Goal: Task Accomplishment & Management: Use online tool/utility

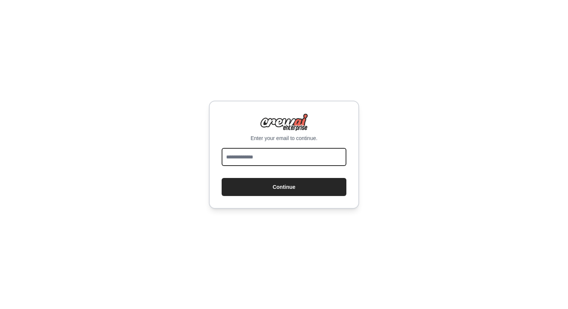
click at [266, 153] on input "email" at bounding box center [284, 157] width 125 height 18
type input "**********"
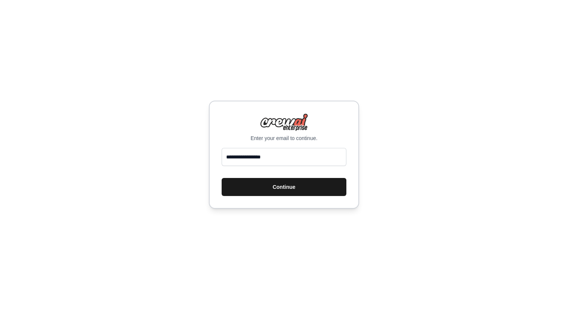
click at [275, 185] on button "Continue" at bounding box center [284, 187] width 125 height 18
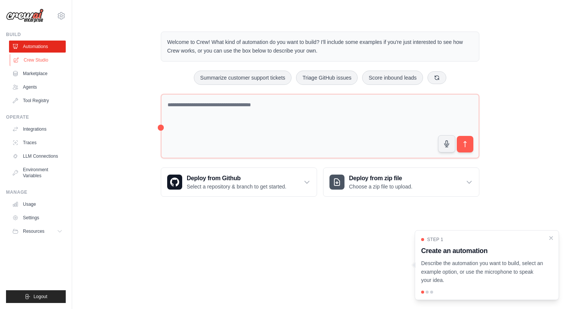
click at [33, 59] on link "Crew Studio" at bounding box center [38, 60] width 57 height 12
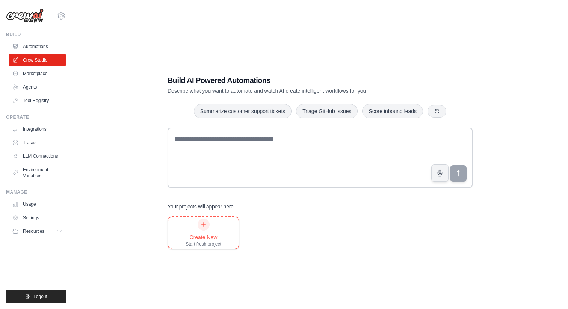
scroll to position [15, 0]
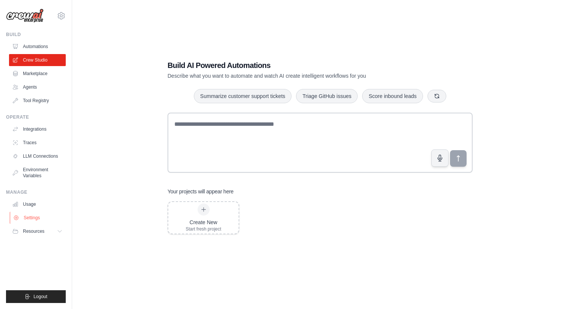
click at [19, 217] on icon at bounding box center [16, 218] width 6 height 6
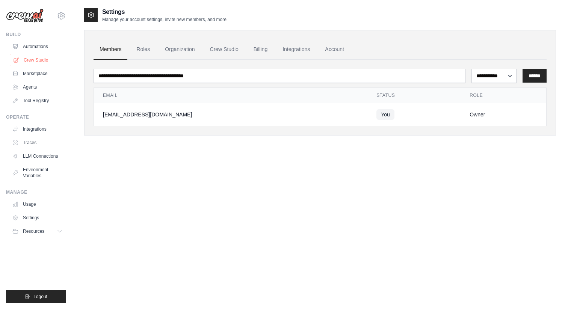
click at [33, 62] on link "Crew Studio" at bounding box center [38, 60] width 57 height 12
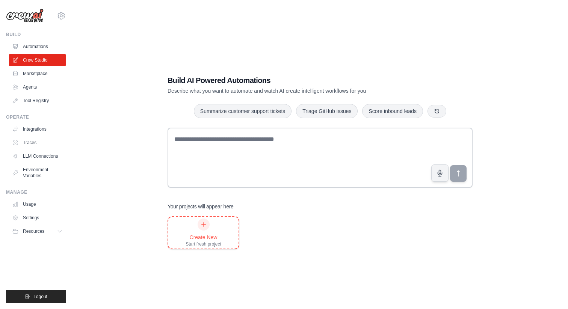
click at [194, 235] on div "Create New" at bounding box center [204, 238] width 36 height 8
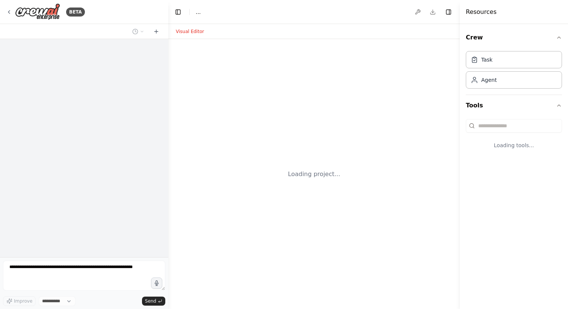
select select "****"
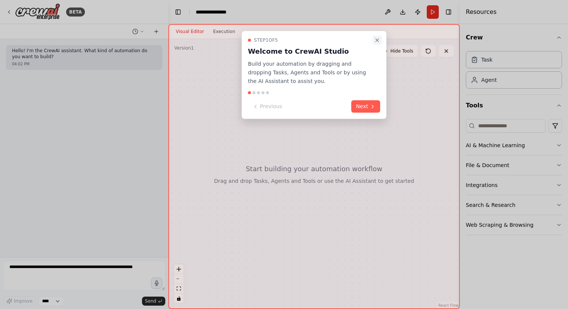
click at [376, 39] on icon "Close walkthrough" at bounding box center [377, 40] width 6 height 6
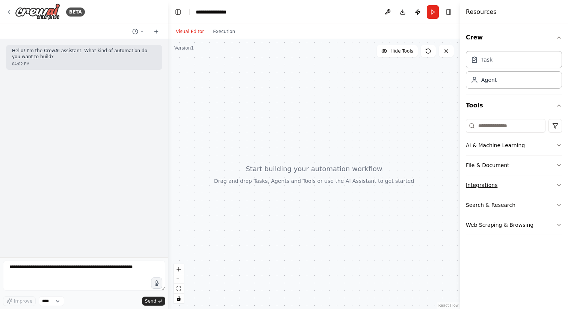
click at [481, 186] on button "Integrations" at bounding box center [514, 186] width 96 height 20
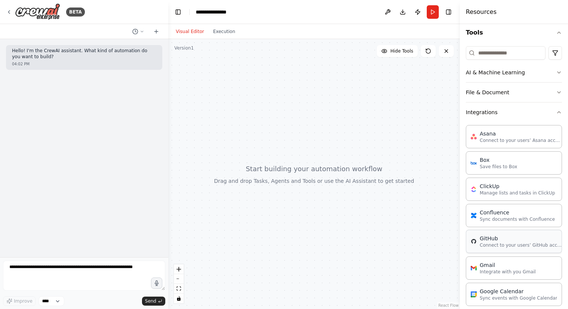
scroll to position [123, 0]
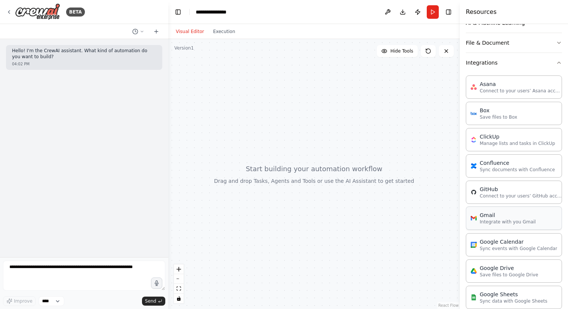
click at [501, 223] on p "Integrate with you Gmail" at bounding box center [508, 222] width 56 height 6
click at [482, 216] on div "Gmail" at bounding box center [508, 216] width 56 height 8
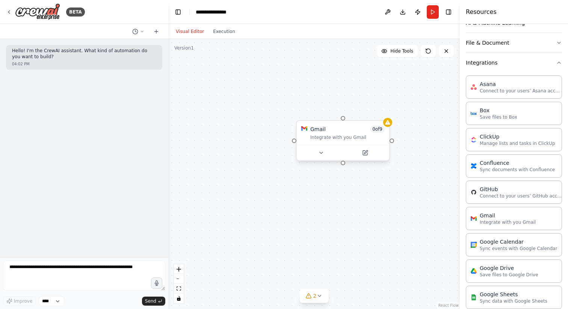
click at [339, 138] on div "Integrate with you Gmail" at bounding box center [348, 138] width 74 height 6
click at [390, 124] on icon at bounding box center [387, 122] width 5 height 5
click at [368, 152] on button at bounding box center [365, 153] width 42 height 9
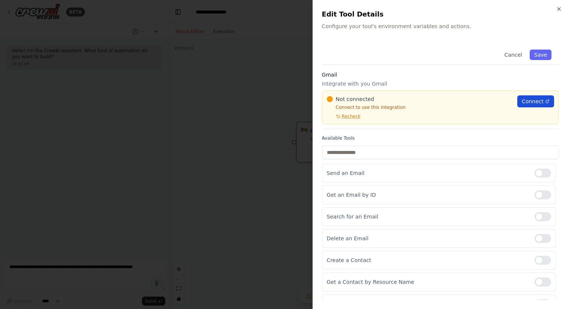
click at [529, 104] on span "Connect" at bounding box center [533, 102] width 22 height 8
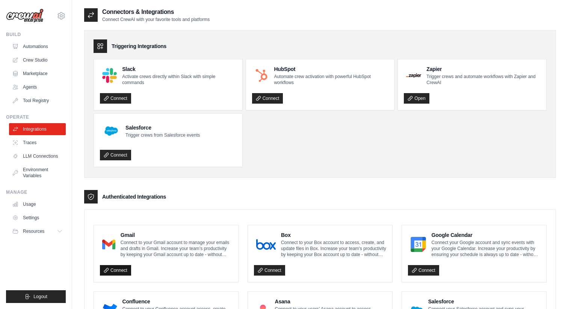
click at [120, 271] on link "Connect" at bounding box center [115, 270] width 31 height 11
